Goal: Task Accomplishment & Management: Use online tool/utility

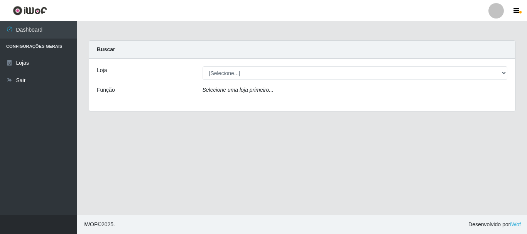
click at [225, 91] on icon "Selecione uma loja primeiro..." at bounding box center [237, 90] width 71 height 6
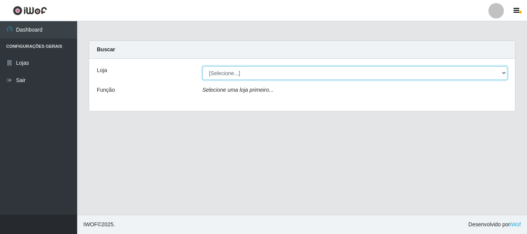
click at [231, 72] on select "[Selecione...] Nordestão - Alecrim" at bounding box center [354, 72] width 305 height 13
select select "453"
click at [202, 66] on select "[Selecione...] Nordestão - Alecrim" at bounding box center [354, 72] width 305 height 13
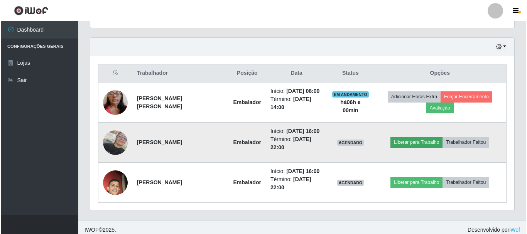
scroll to position [261, 0]
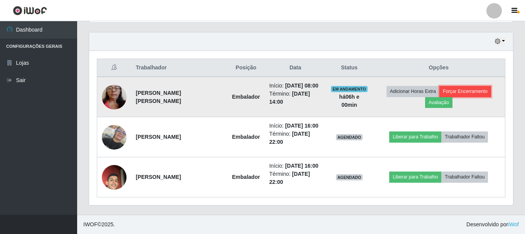
click at [457, 91] on button "Forçar Encerramento" at bounding box center [465, 91] width 52 height 11
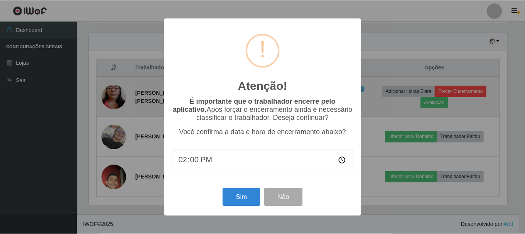
scroll to position [160, 420]
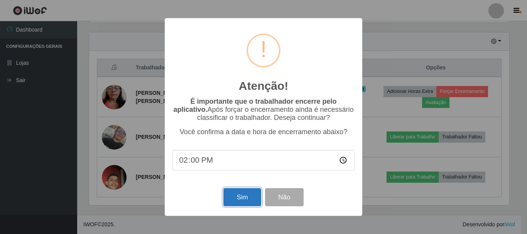
click at [251, 202] on button "Sim" at bounding box center [241, 197] width 37 height 18
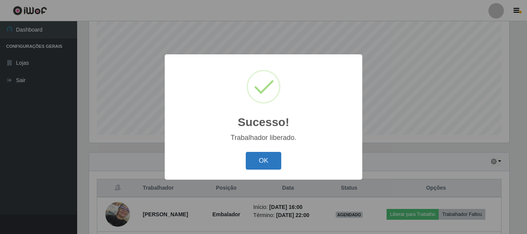
click at [267, 167] on button "OK" at bounding box center [264, 161] width 36 height 18
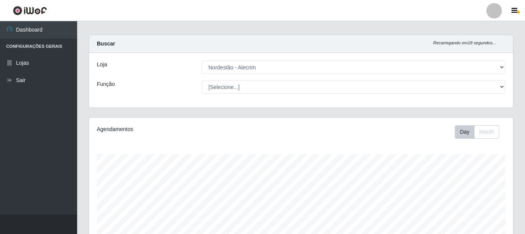
scroll to position [0, 0]
